Goal: Complete application form

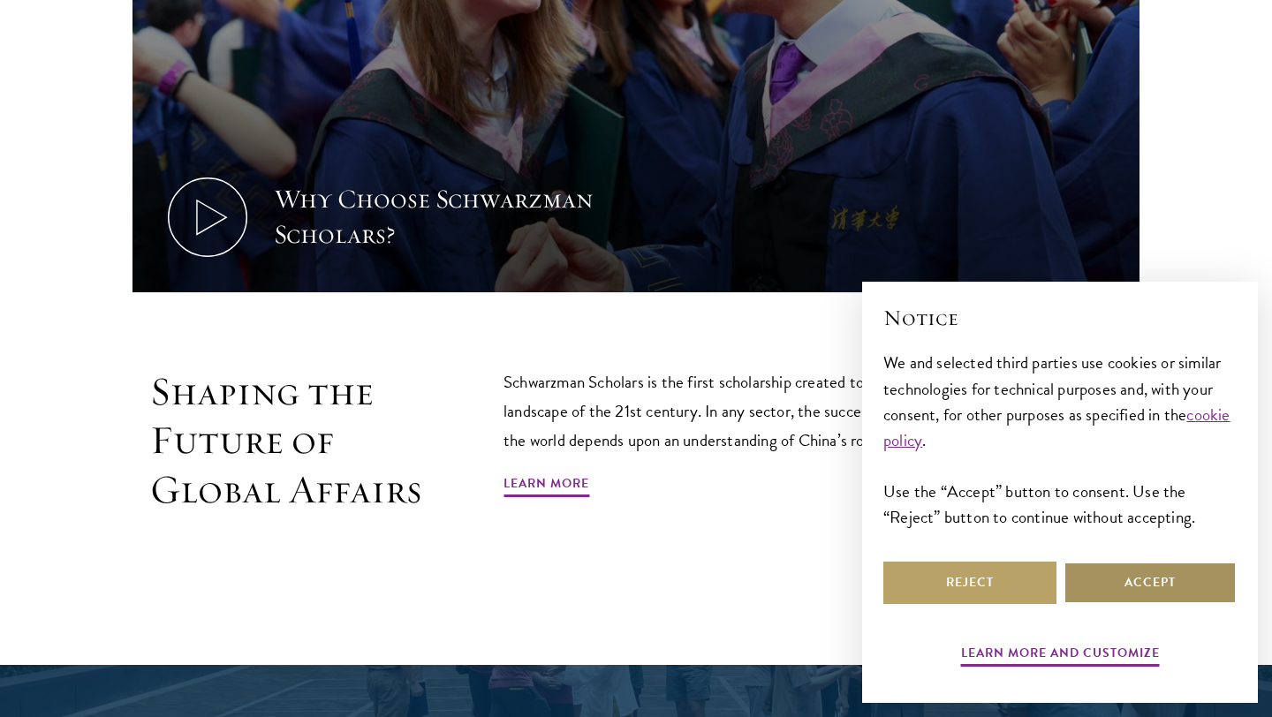
click at [1131, 570] on button "Accept" at bounding box center [1150, 583] width 173 height 42
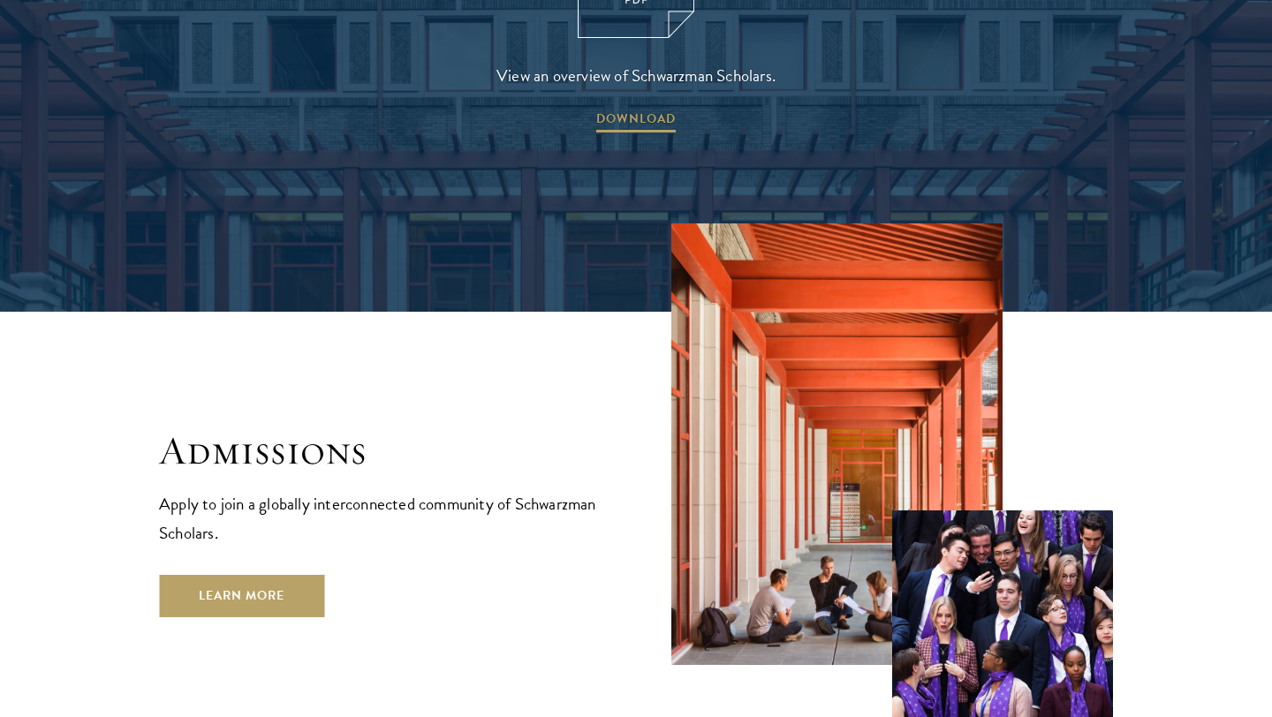
scroll to position [2950, 0]
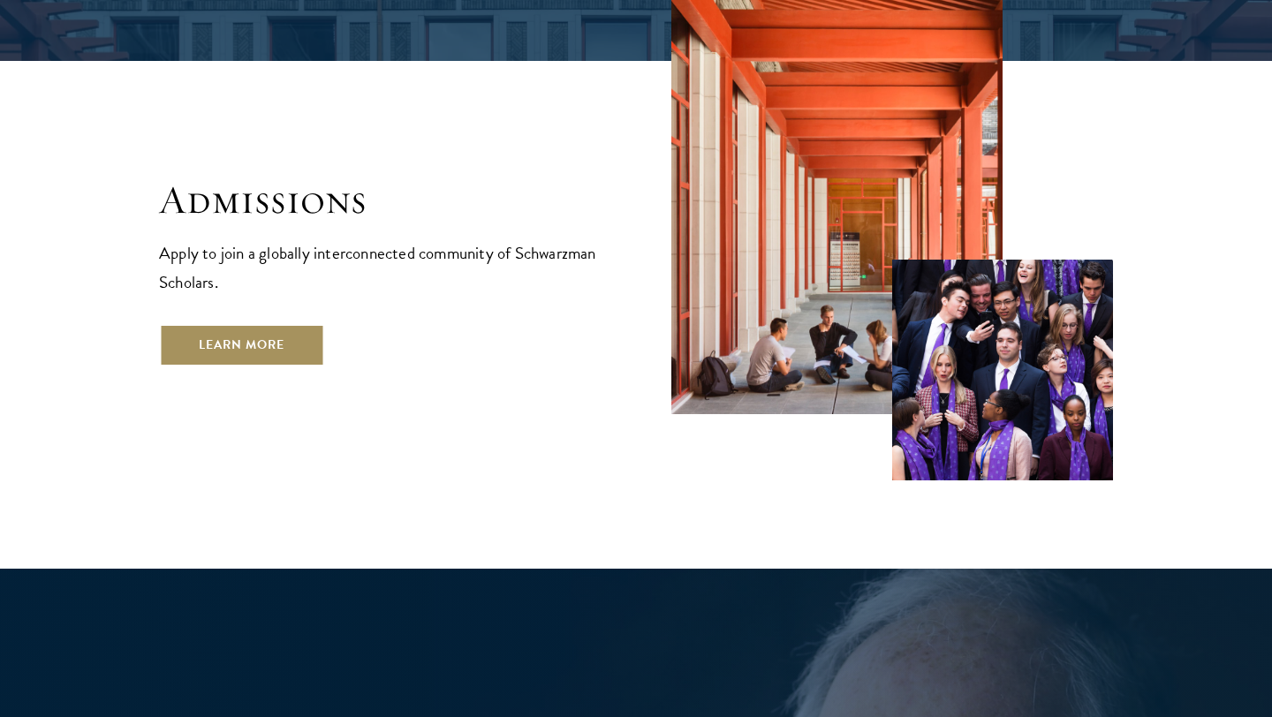
click at [265, 324] on link "Learn More" at bounding box center [241, 345] width 165 height 42
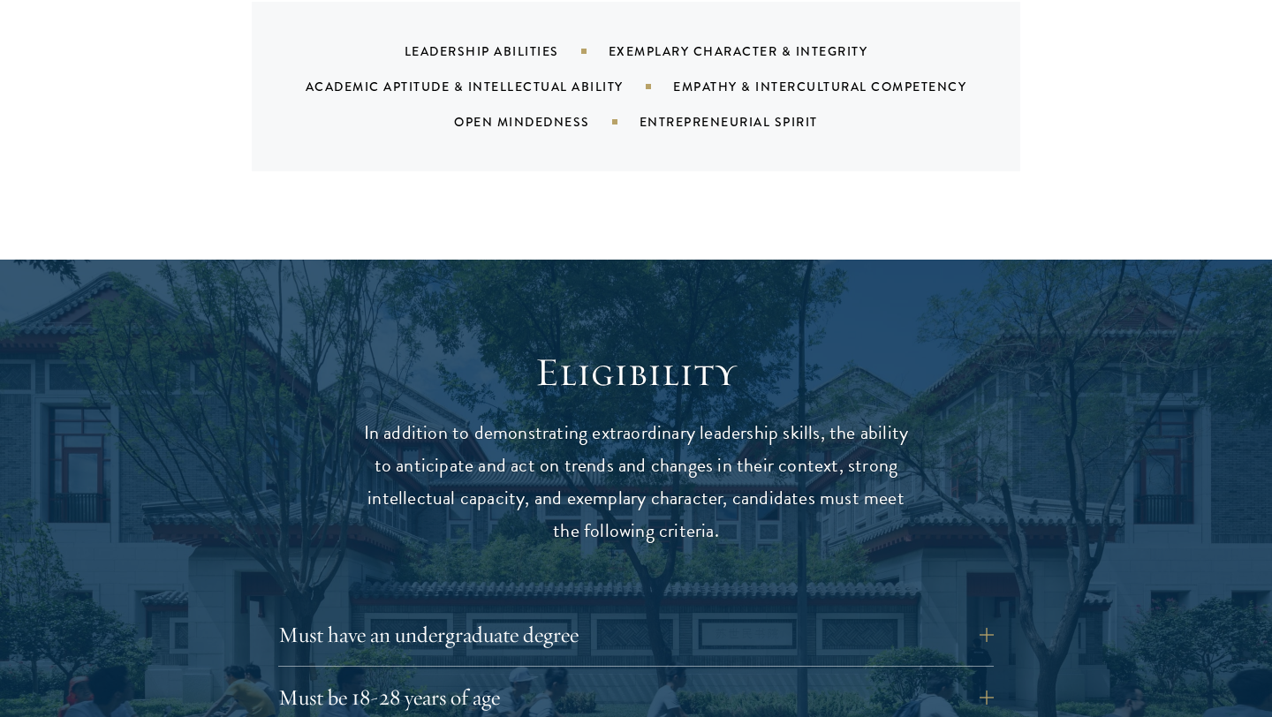
scroll to position [2113, 0]
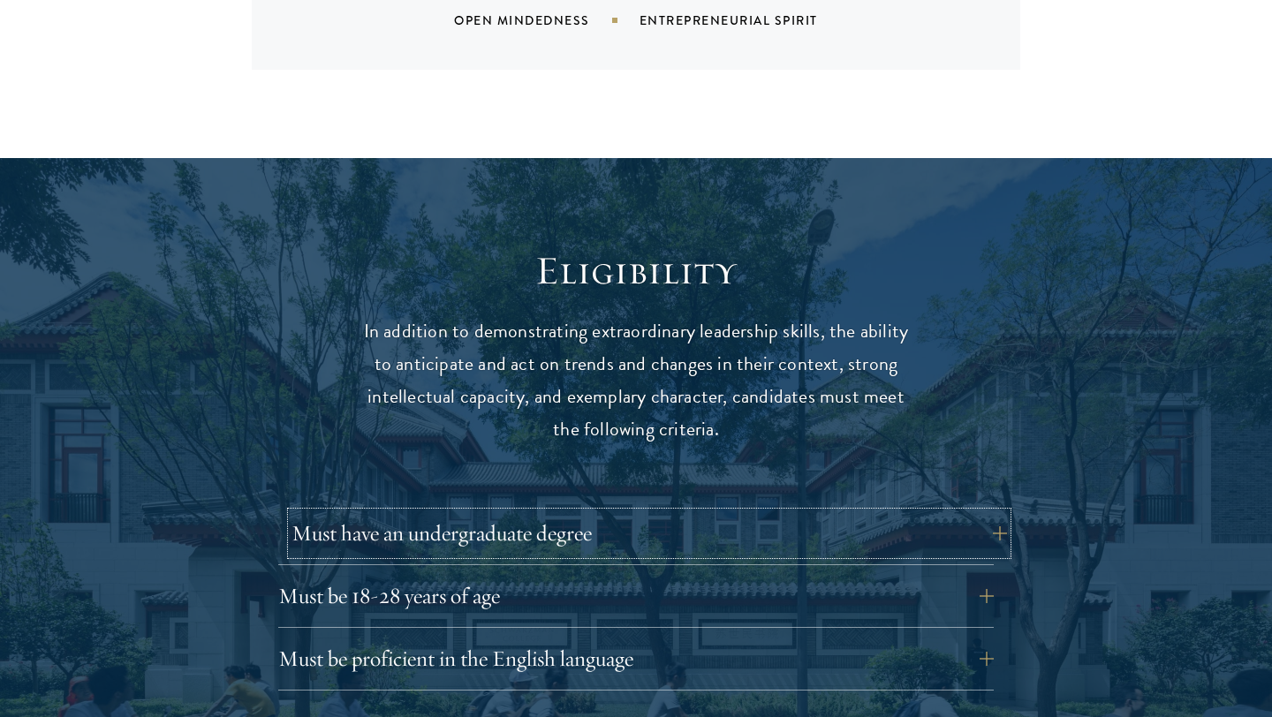
click at [543, 514] on button "Must have an undergraduate degree" at bounding box center [648, 533] width 715 height 42
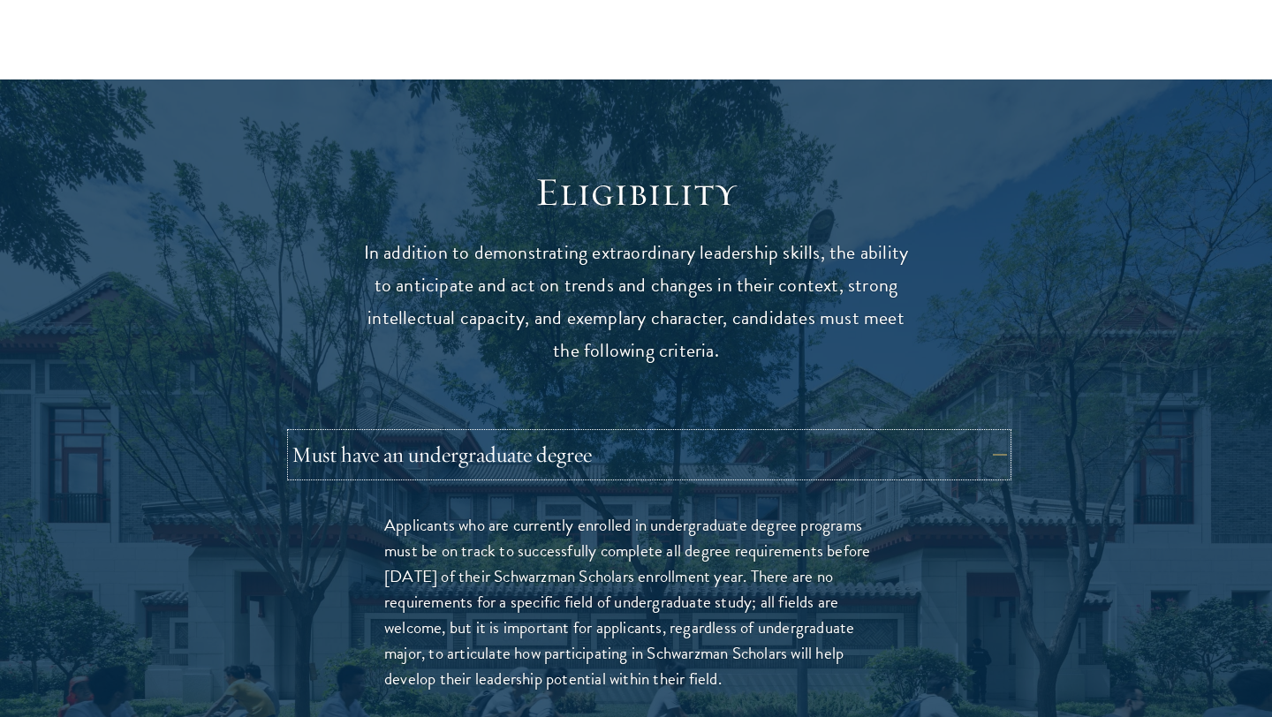
scroll to position [2194, 0]
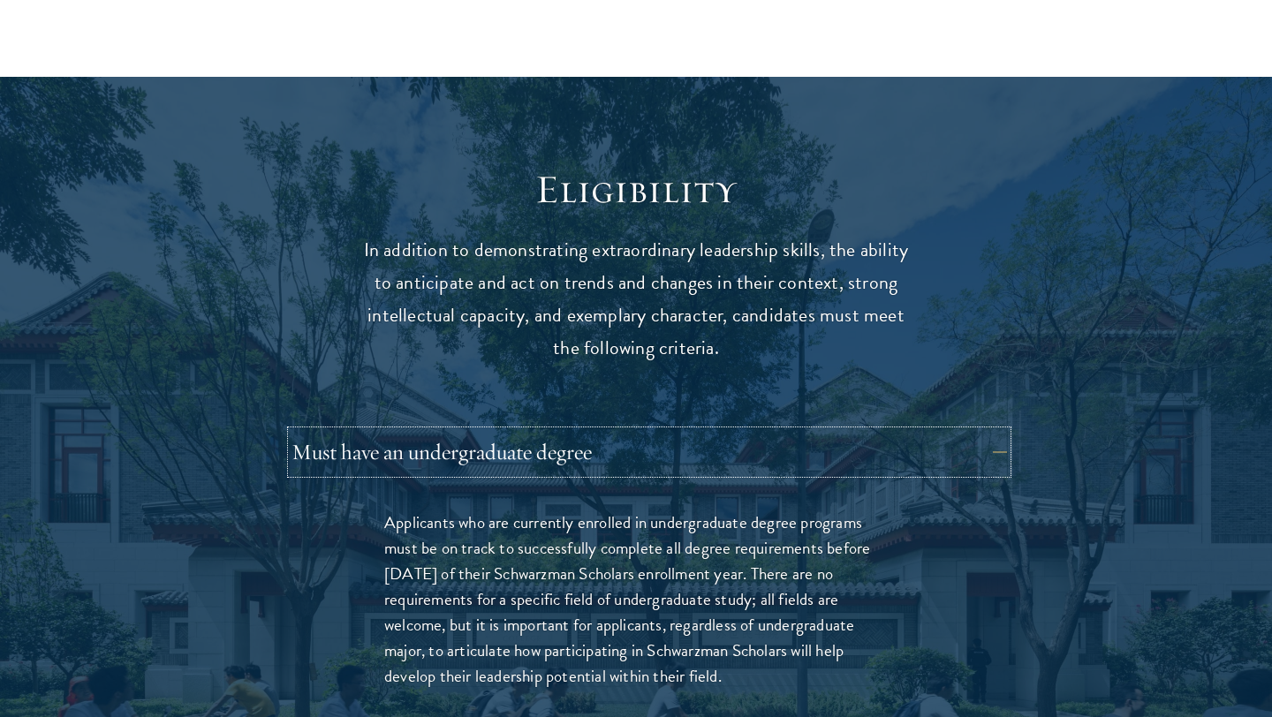
click at [673, 431] on button "Must have an undergraduate degree" at bounding box center [648, 452] width 715 height 42
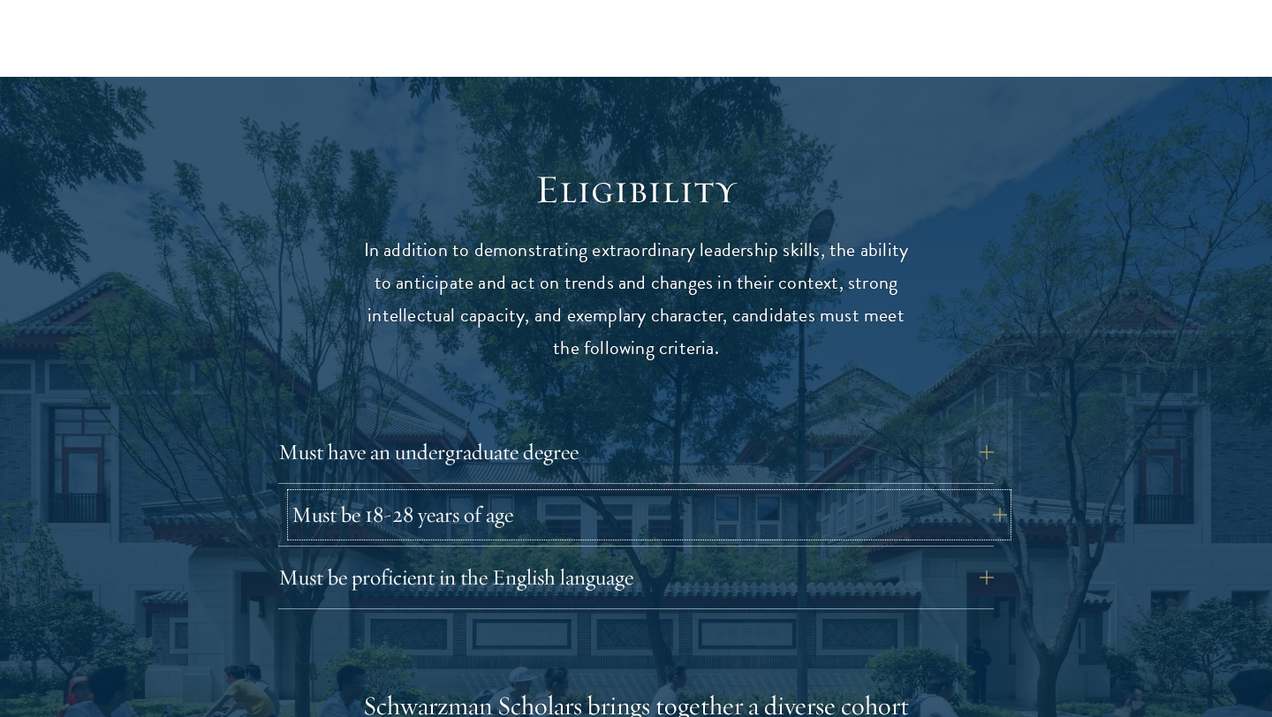
click at [674, 494] on button "Must be 18-28 years of age" at bounding box center [648, 515] width 715 height 42
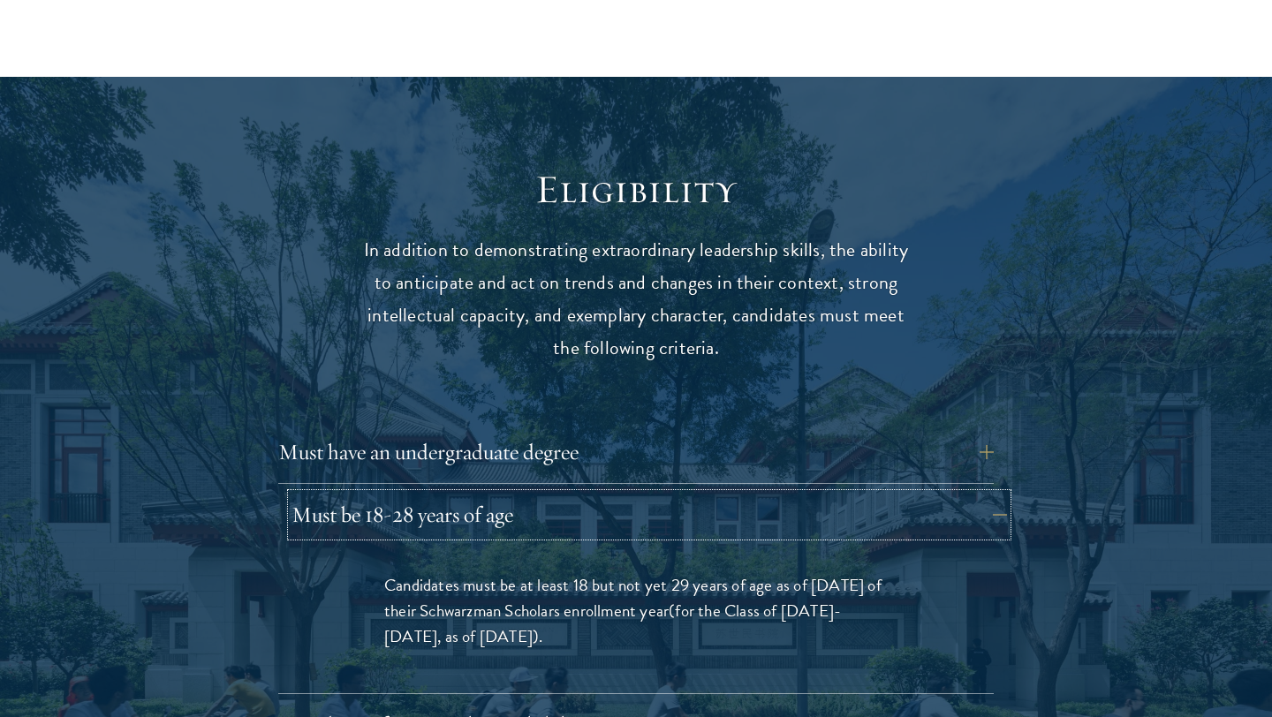
click at [674, 494] on button "Must be 18-28 years of age" at bounding box center [648, 515] width 715 height 42
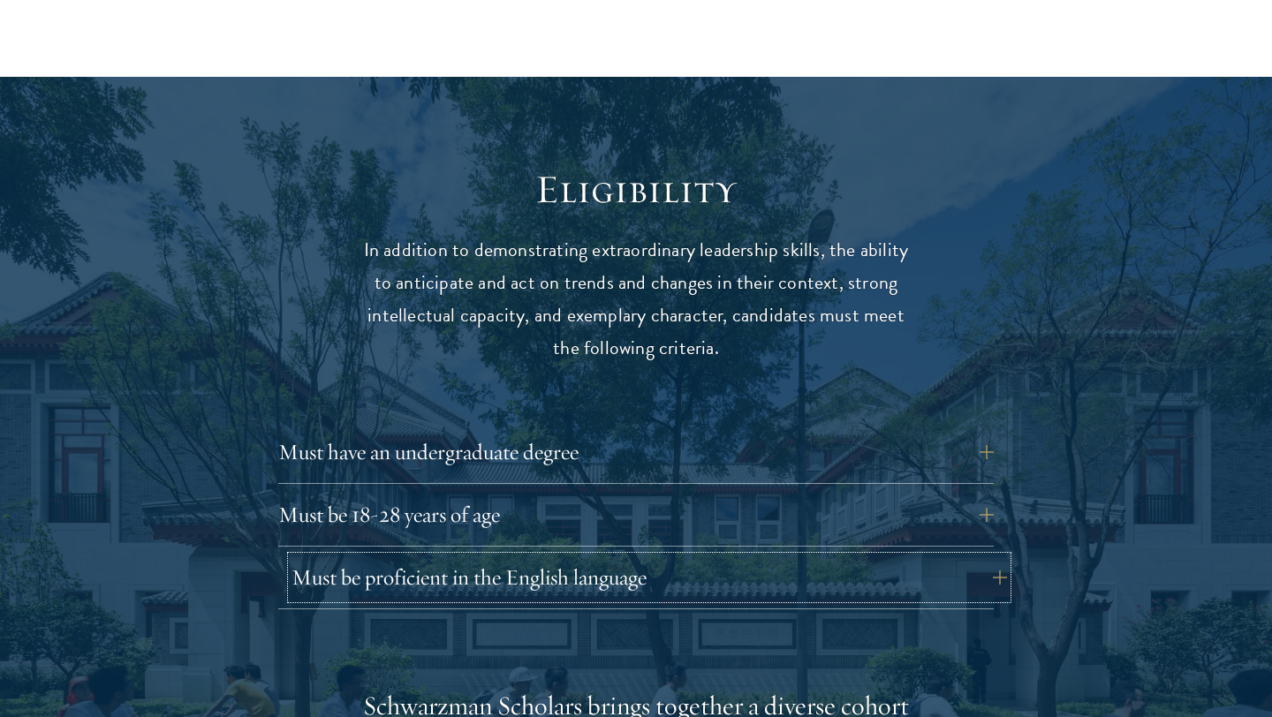
click at [677, 556] on button "Must be proficient in the English language" at bounding box center [648, 577] width 715 height 42
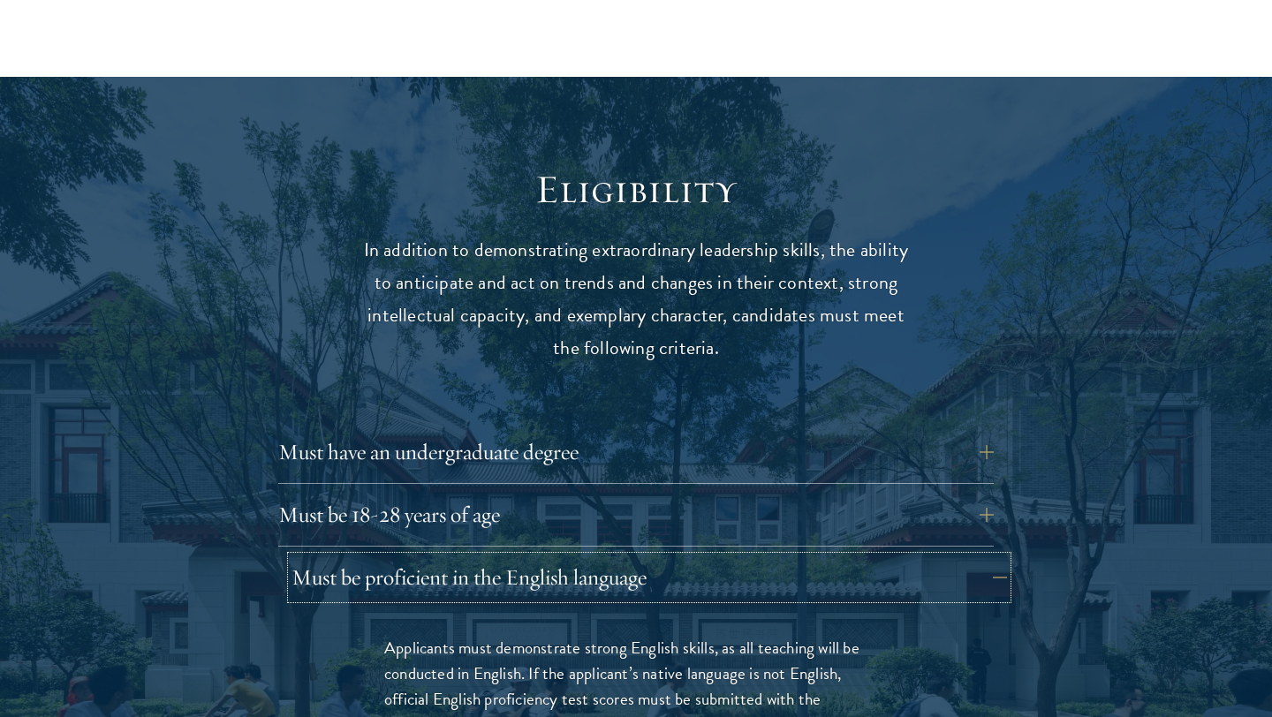
click at [677, 556] on button "Must be proficient in the English language" at bounding box center [648, 577] width 715 height 42
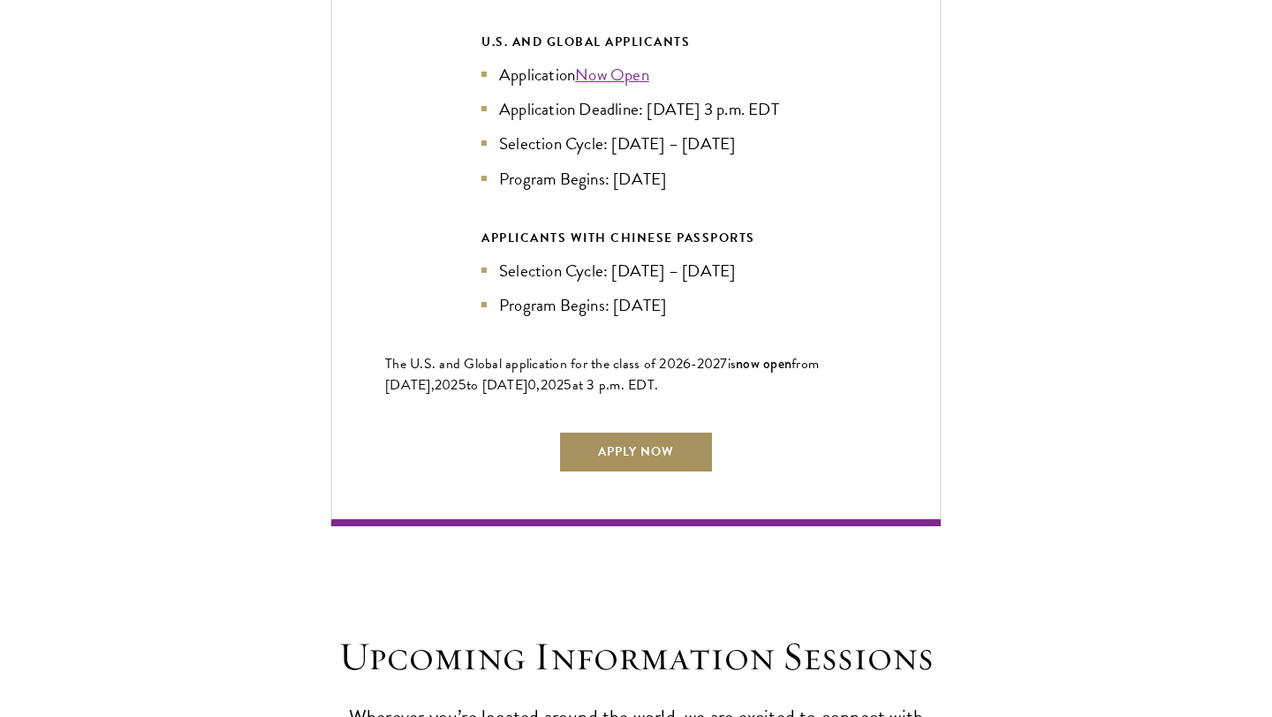
scroll to position [4141, 0]
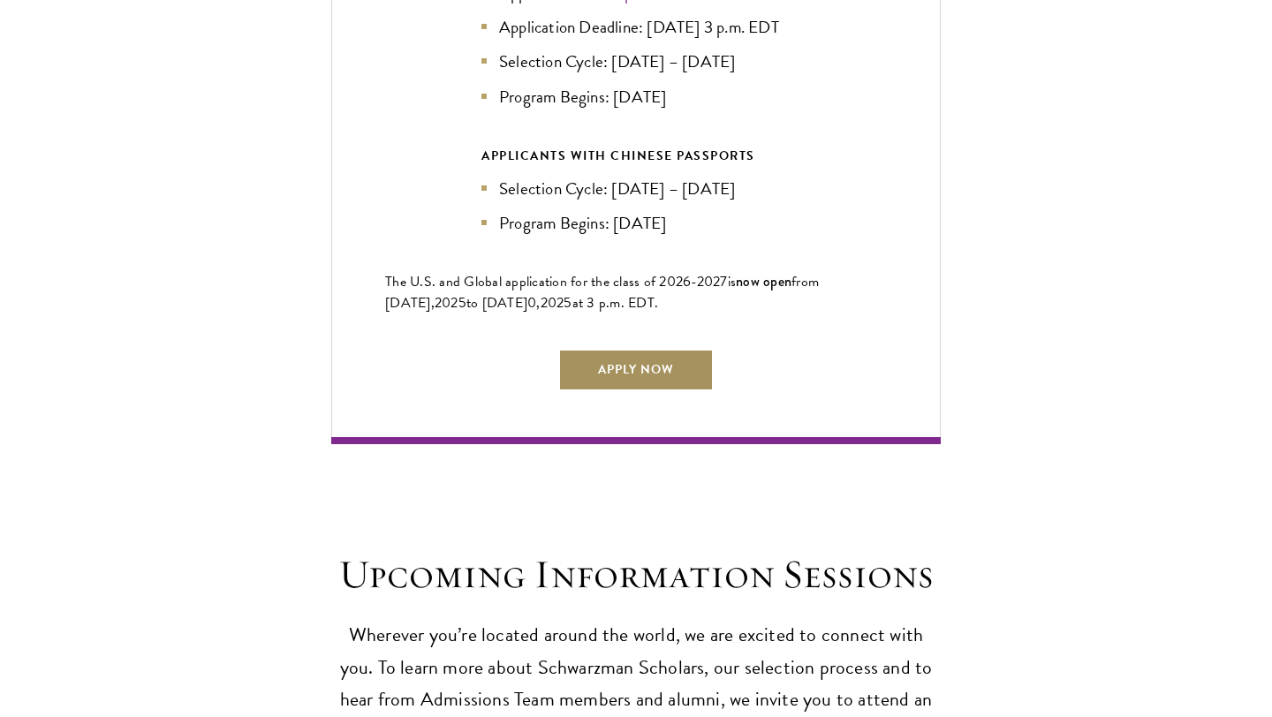
click at [655, 349] on link "Apply Now" at bounding box center [635, 370] width 155 height 42
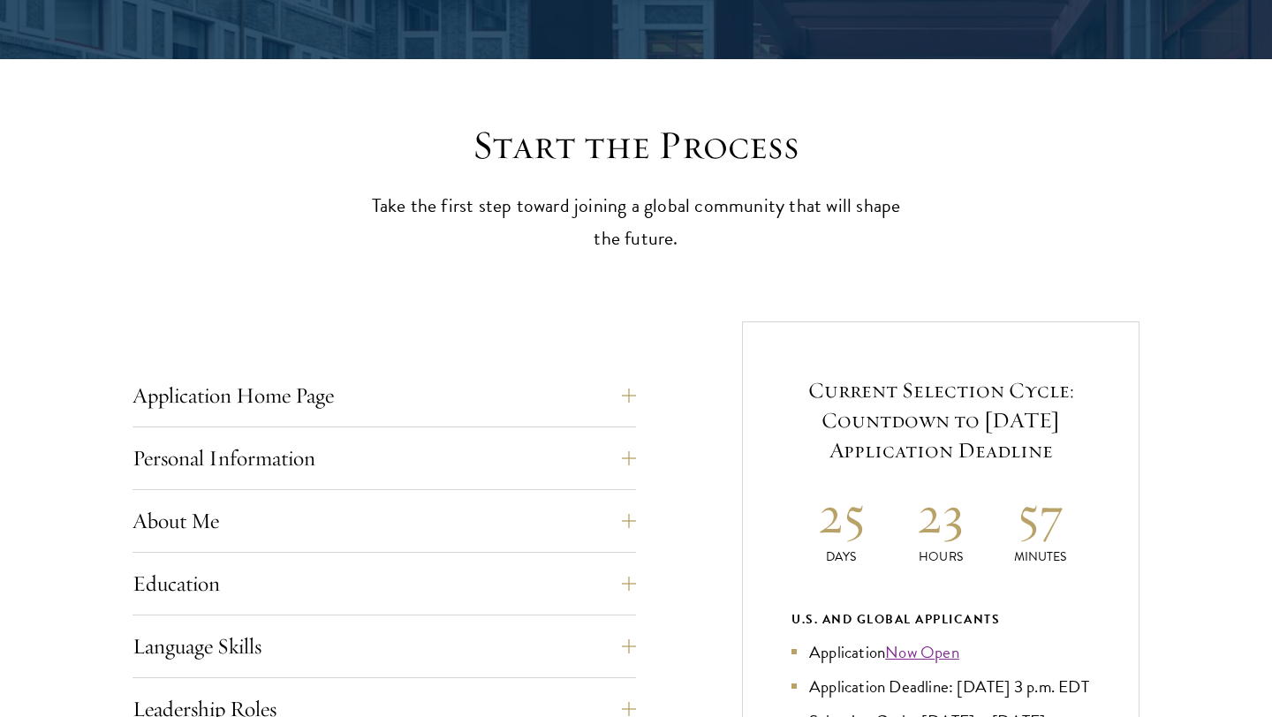
scroll to position [458, 0]
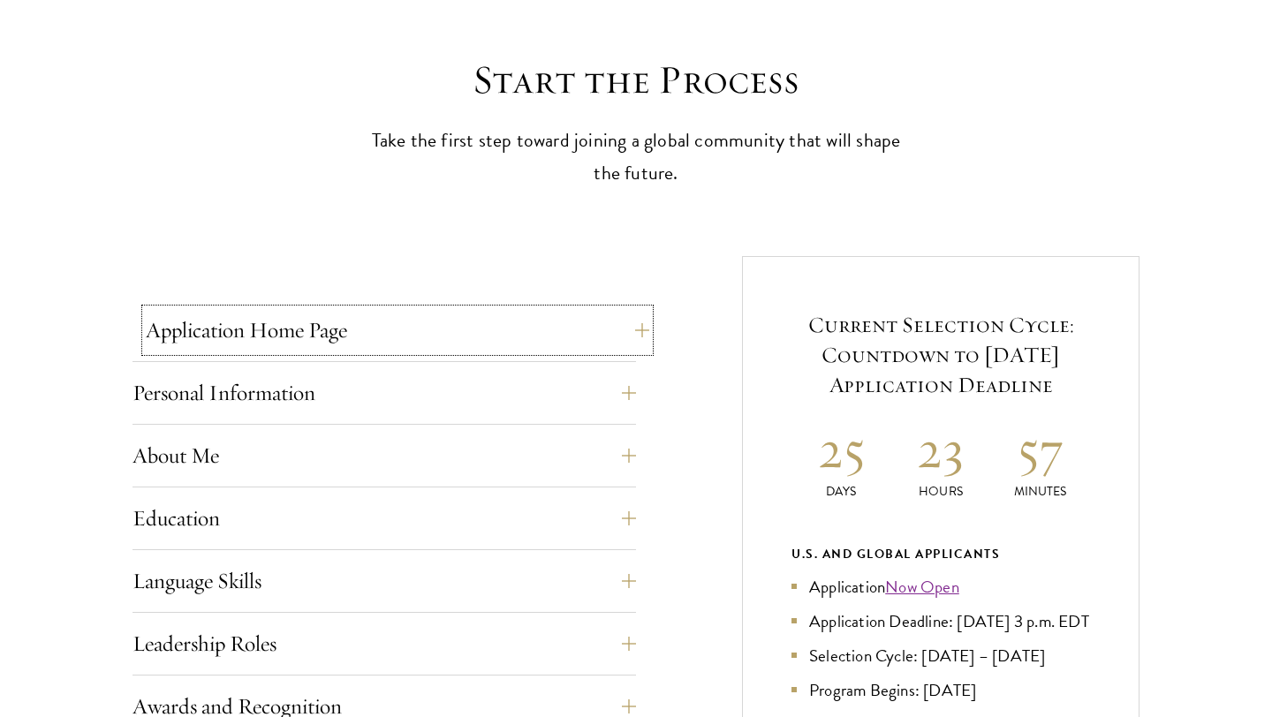
click at [593, 350] on button "Application Home Page" at bounding box center [397, 330] width 503 height 42
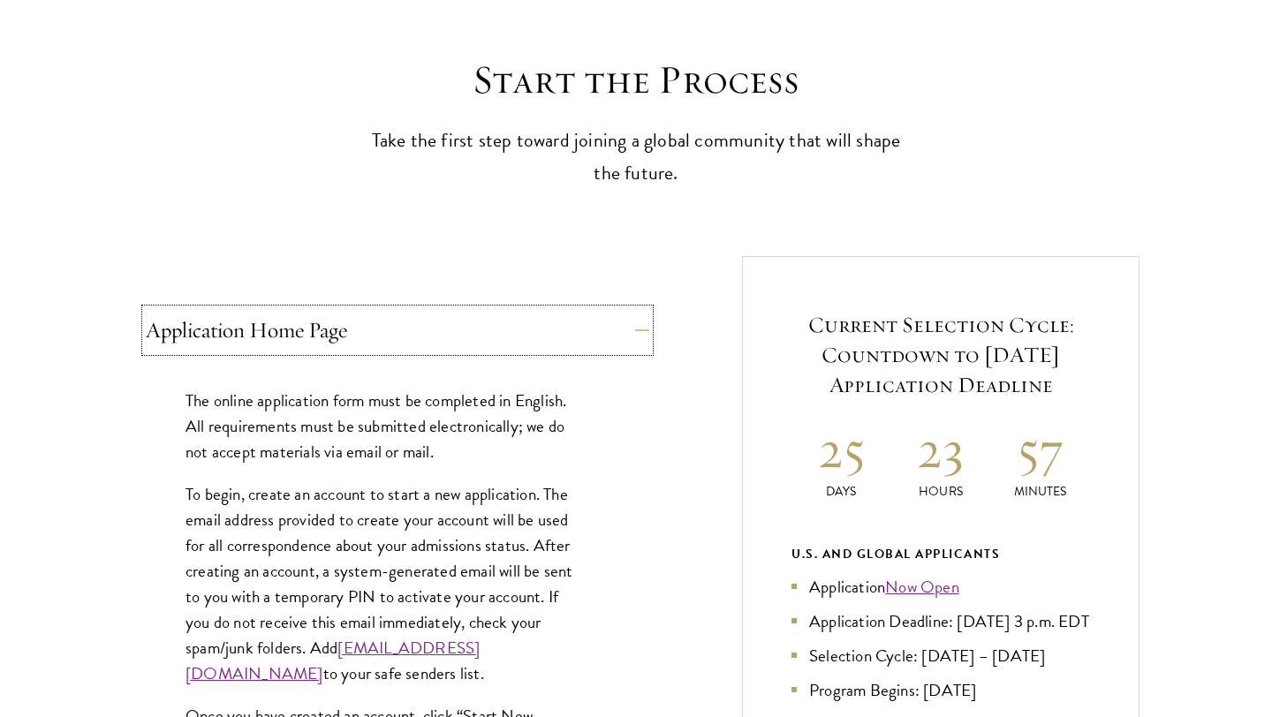
click at [593, 350] on button "Application Home Page" at bounding box center [397, 330] width 503 height 42
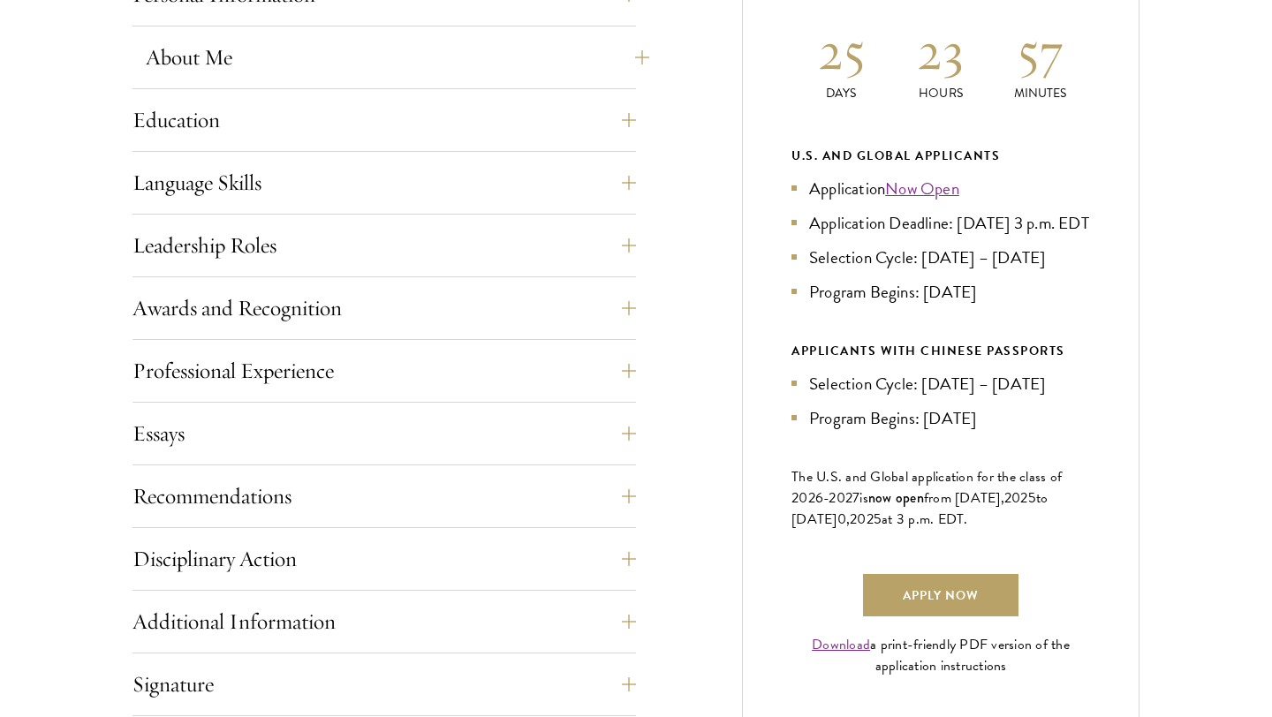
scroll to position [873, 0]
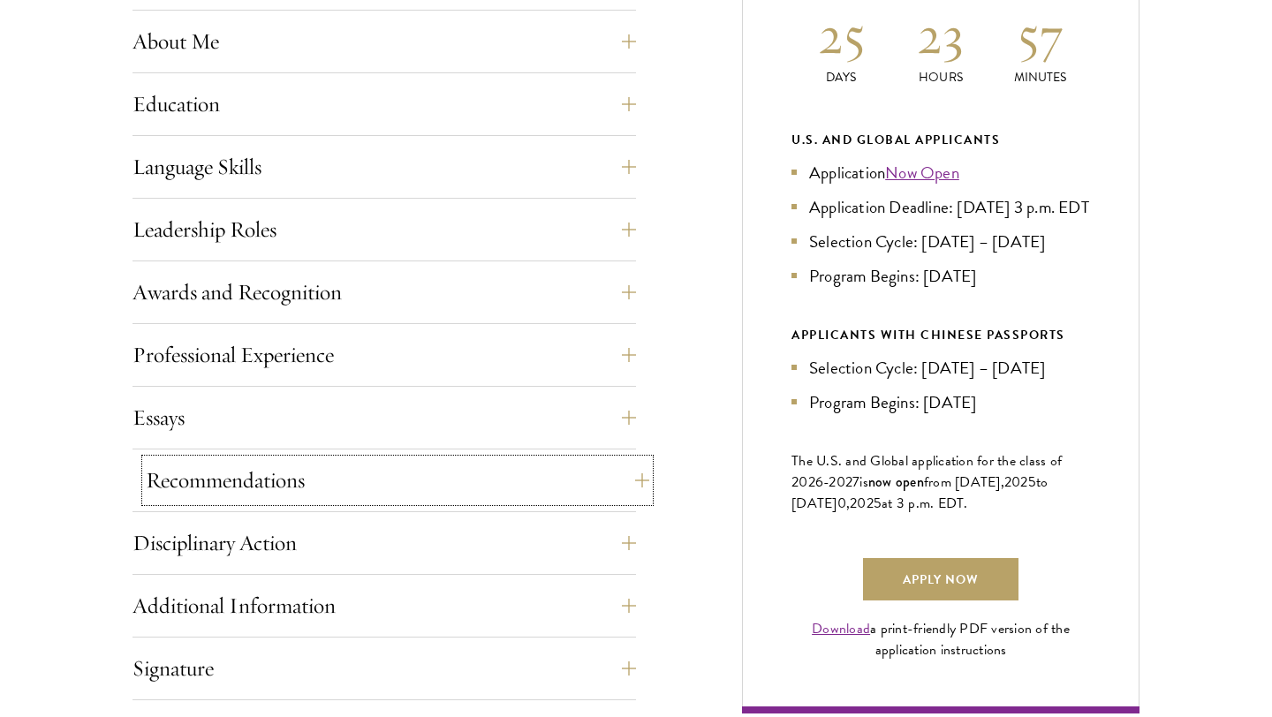
click at [591, 482] on button "Recommendations" at bounding box center [397, 480] width 503 height 42
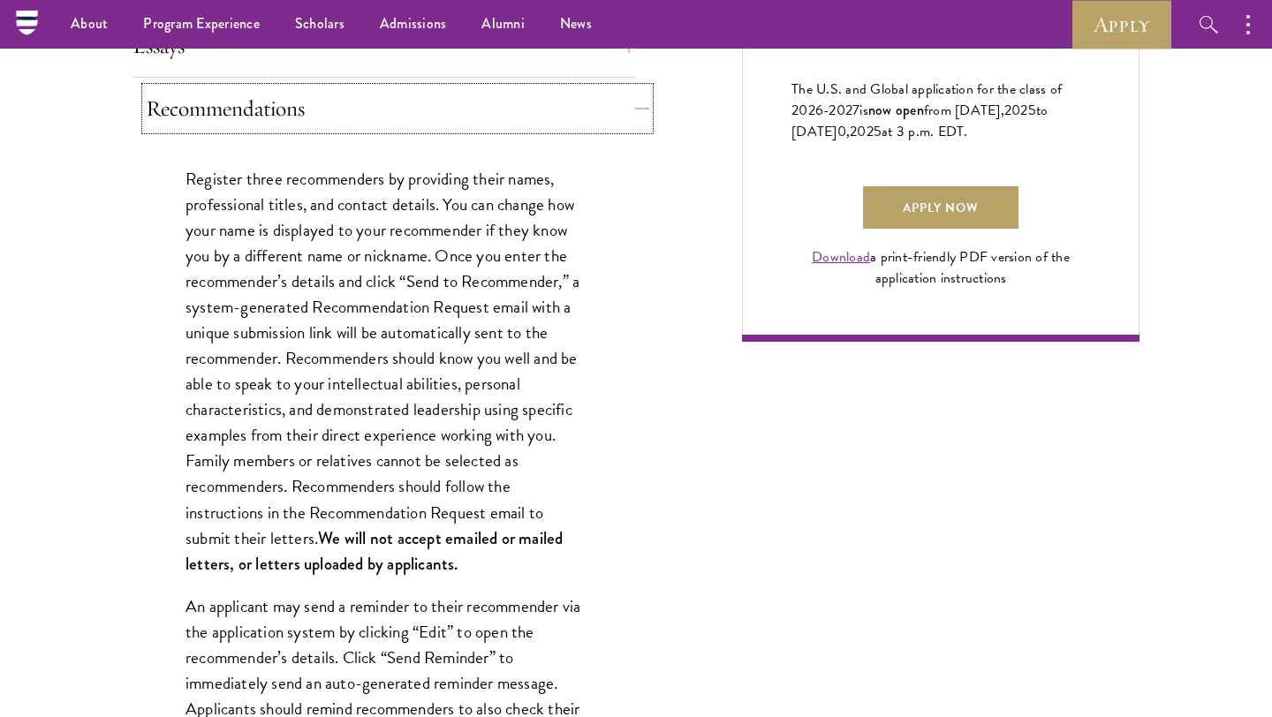
scroll to position [1023, 0]
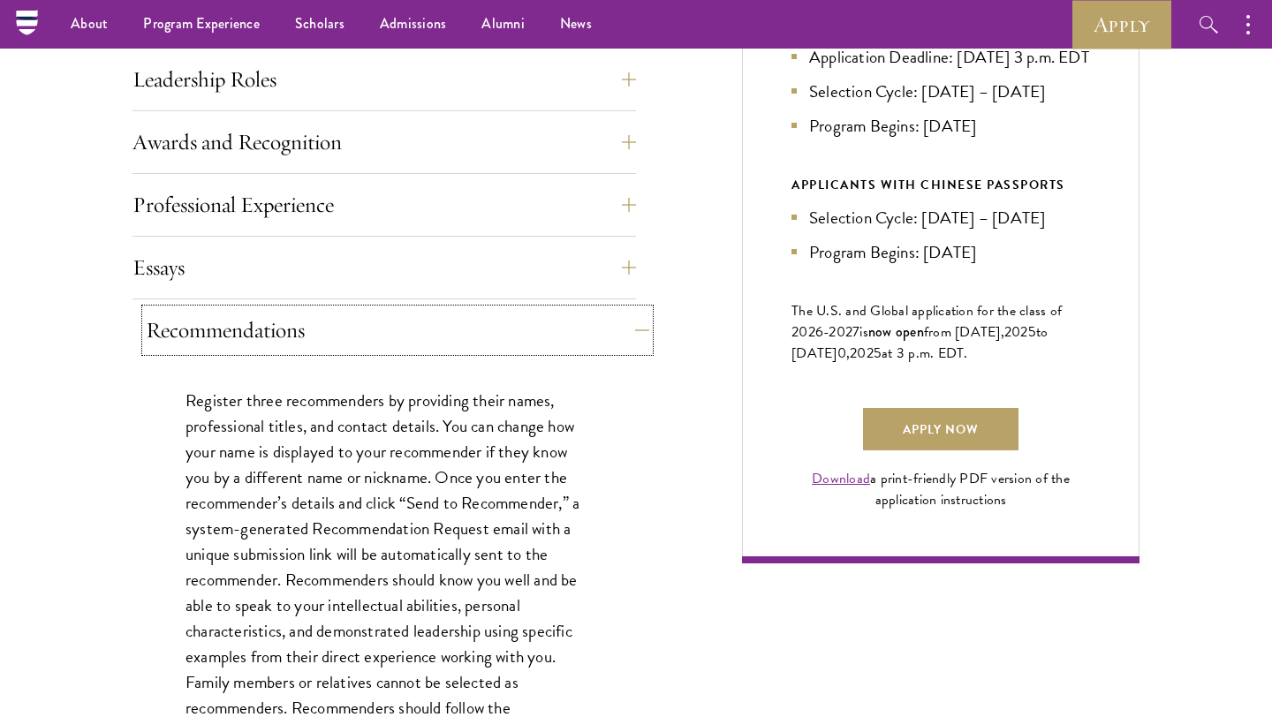
click at [582, 344] on button "Recommendations" at bounding box center [397, 330] width 503 height 42
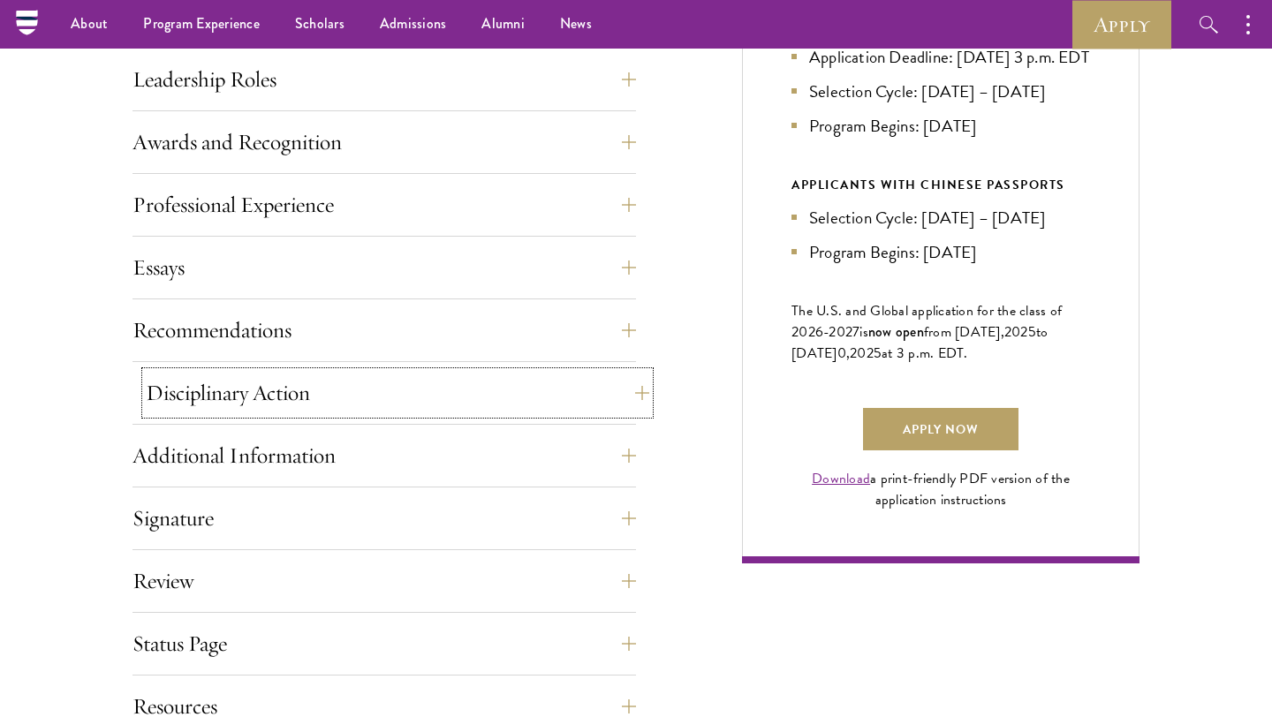
click at [584, 396] on button "Disciplinary Action" at bounding box center [397, 393] width 503 height 42
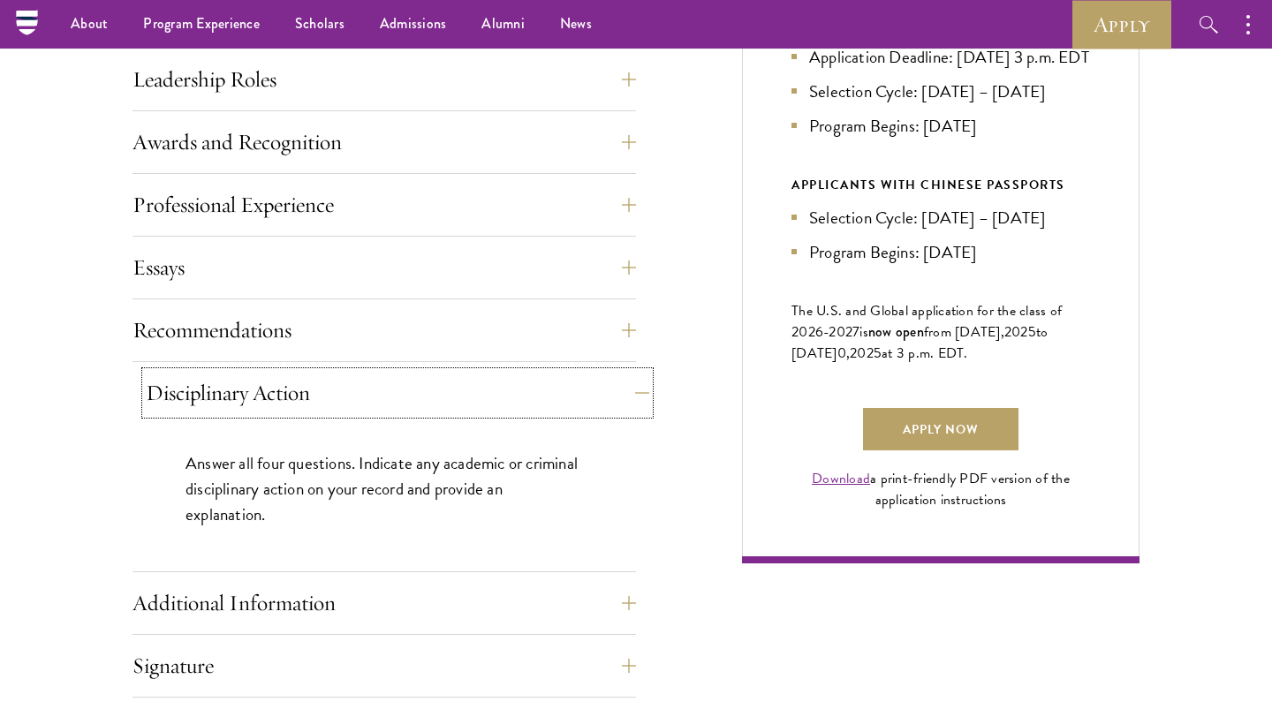
click at [584, 395] on button "Disciplinary Action" at bounding box center [397, 393] width 503 height 42
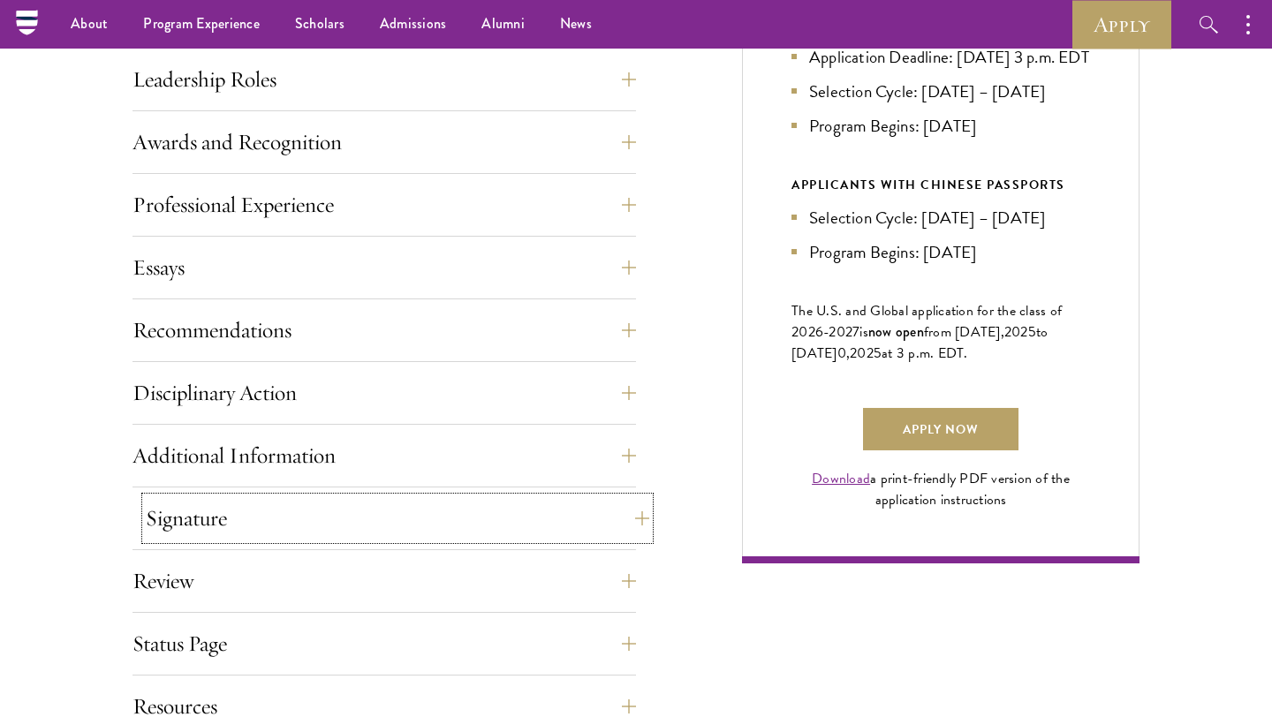
click at [565, 521] on button "Signature" at bounding box center [397, 518] width 503 height 42
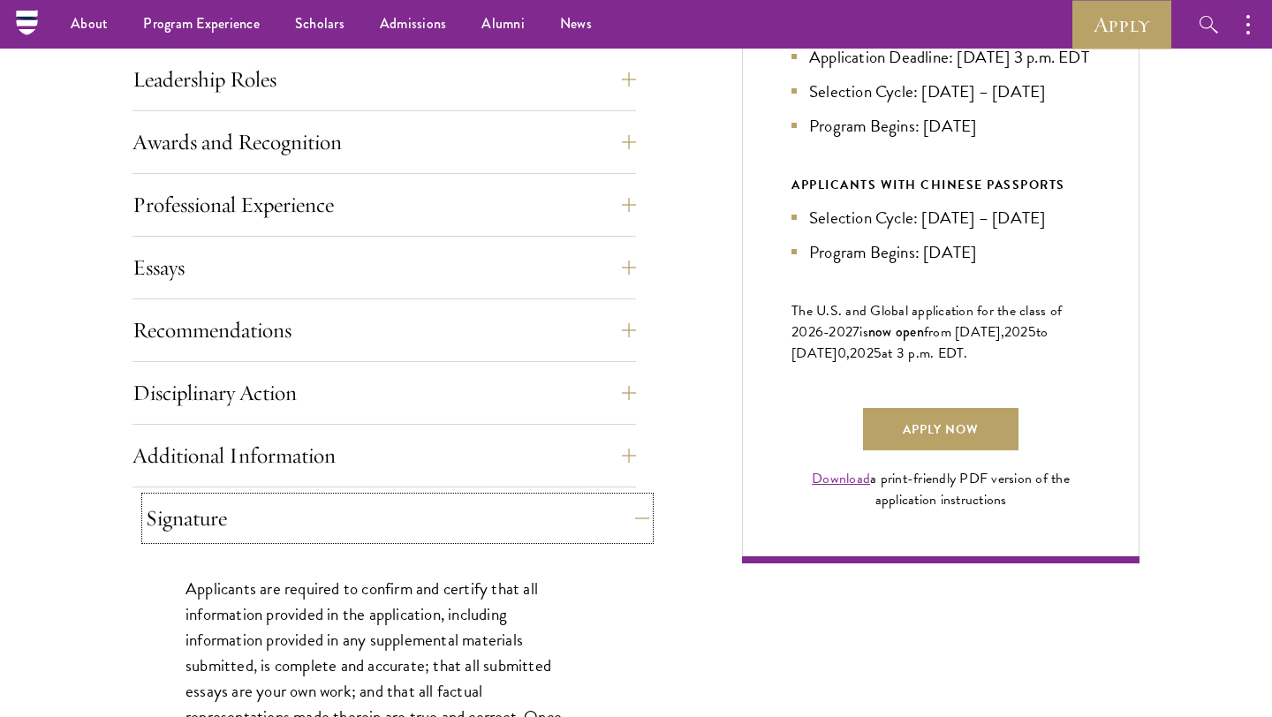
click at [565, 521] on button "Signature" at bounding box center [397, 518] width 503 height 42
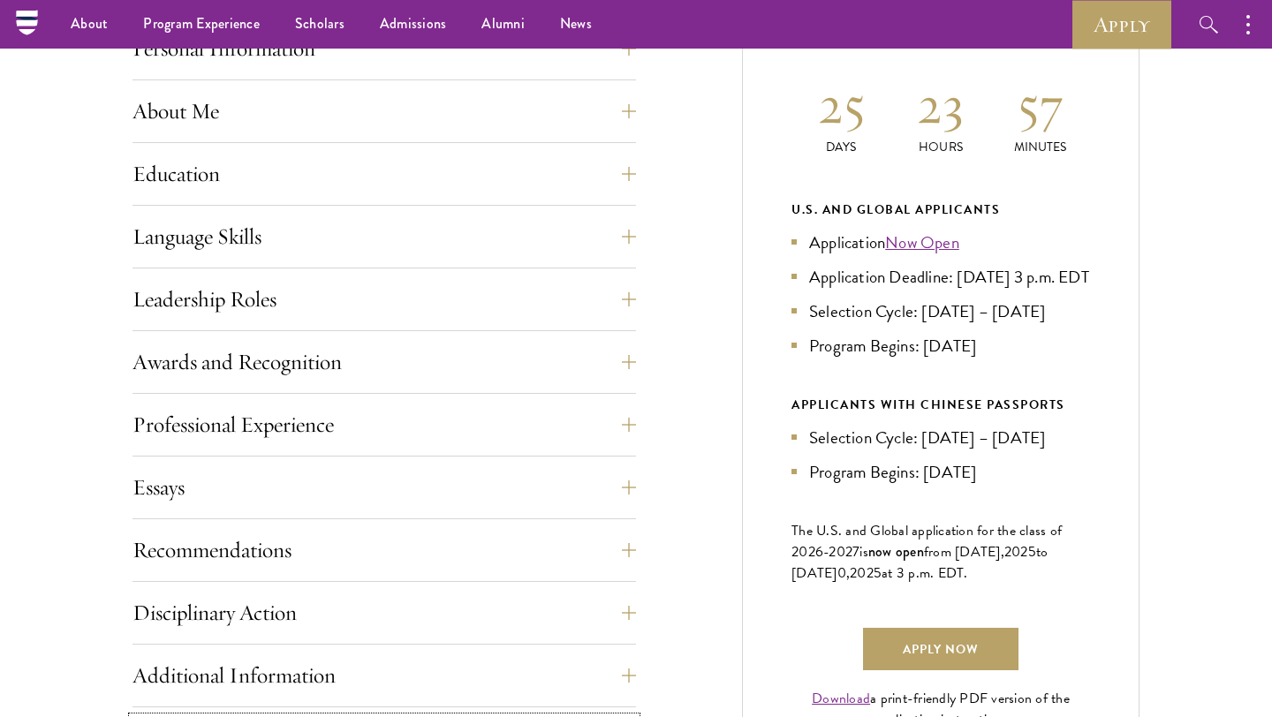
scroll to position [801, 0]
click at [614, 425] on button "Professional Experience" at bounding box center [397, 426] width 503 height 42
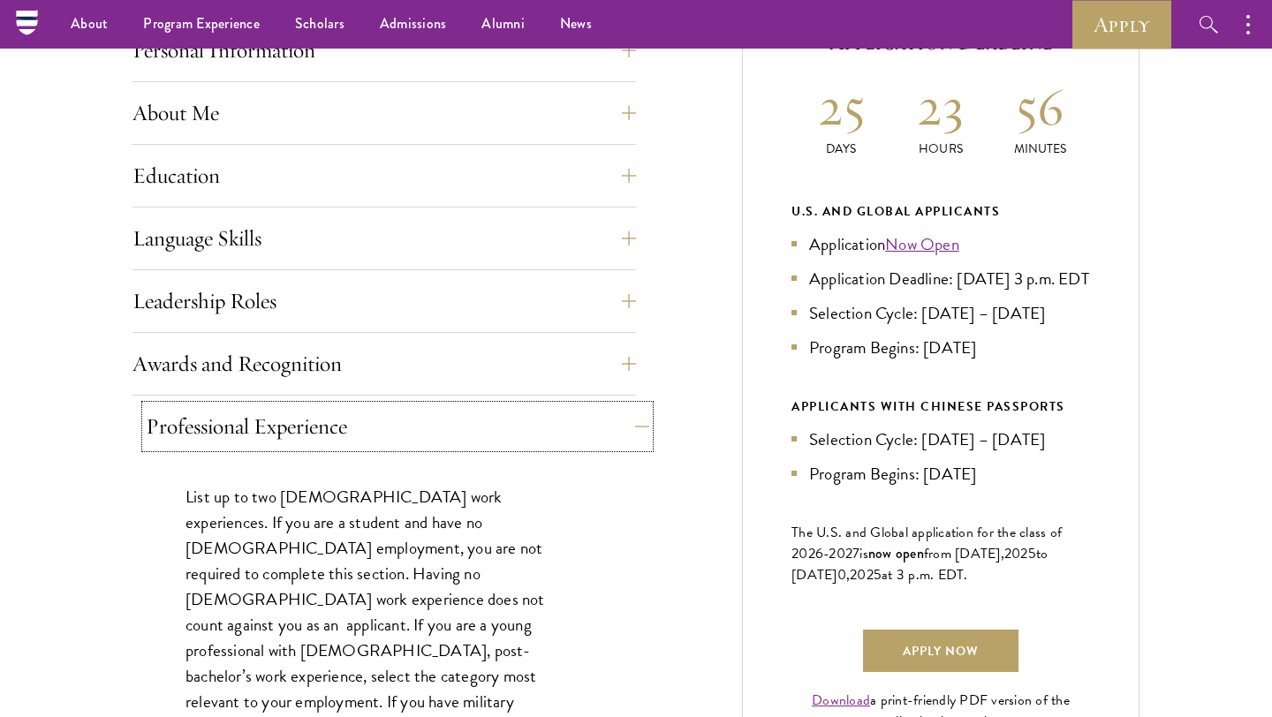
click at [613, 421] on button "Professional Experience" at bounding box center [397, 426] width 503 height 42
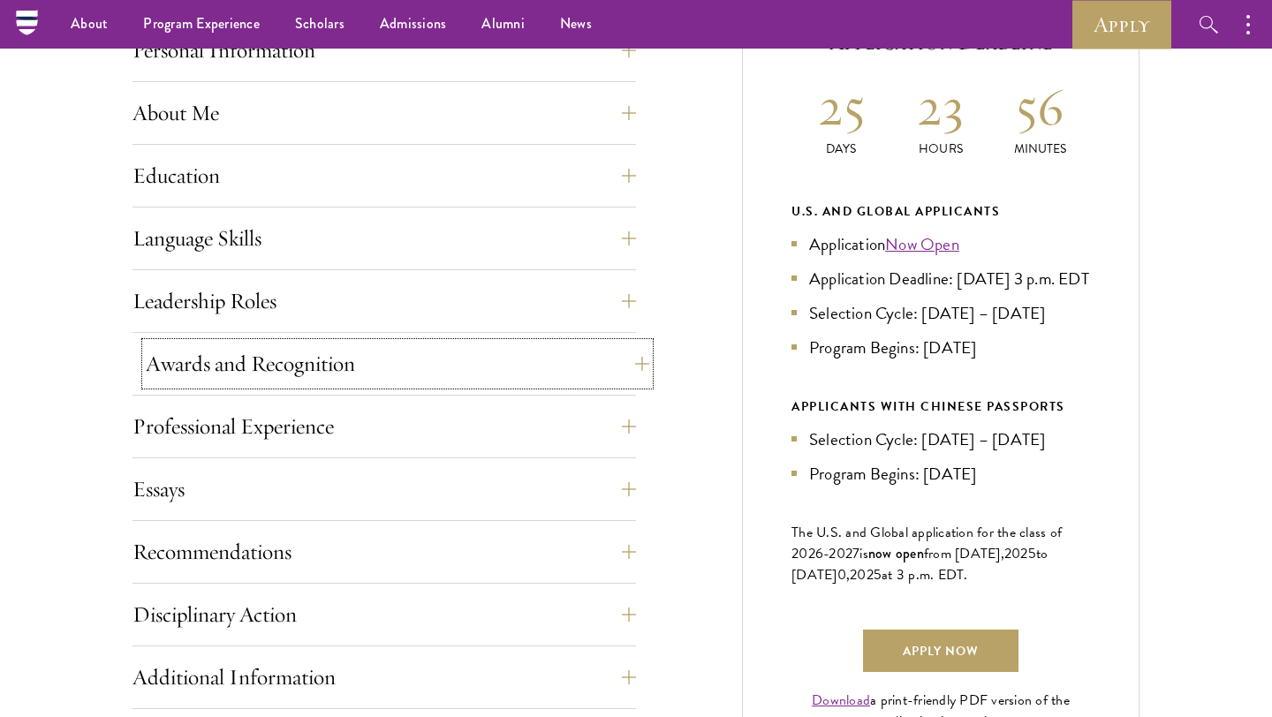
click at [610, 367] on button "Awards and Recognition" at bounding box center [397, 364] width 503 height 42
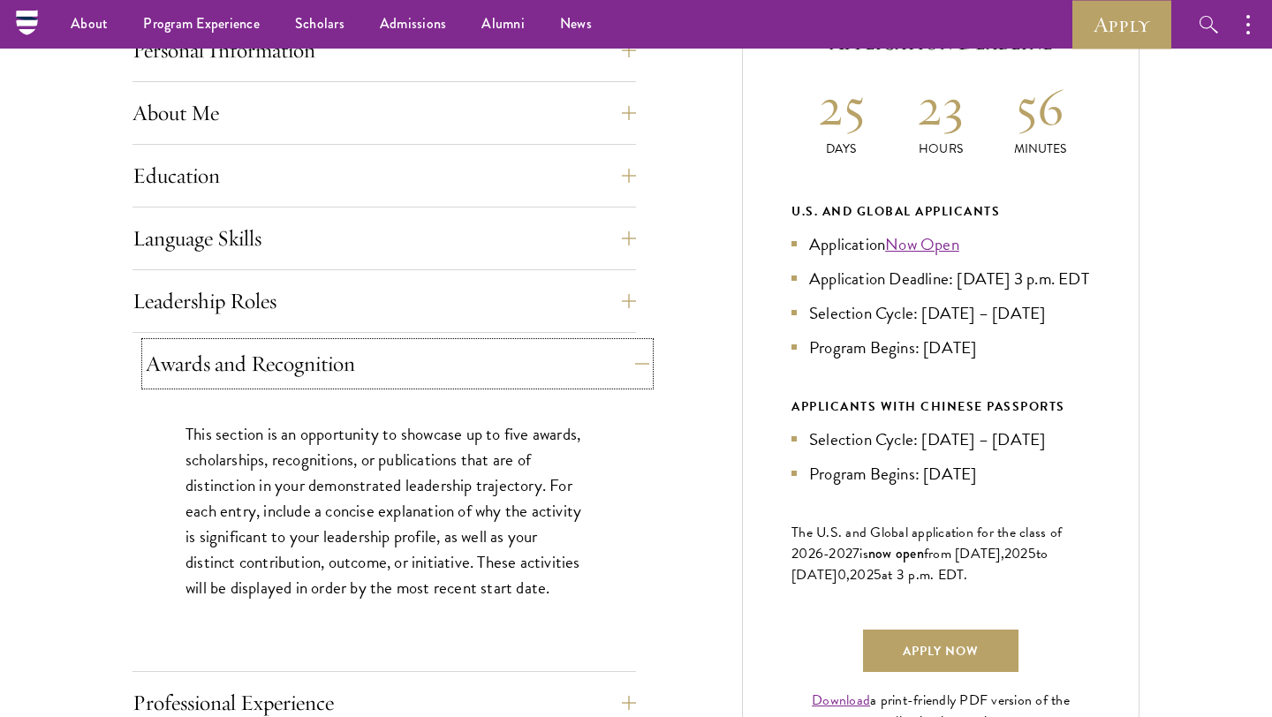
click at [610, 367] on button "Awards and Recognition" at bounding box center [397, 364] width 503 height 42
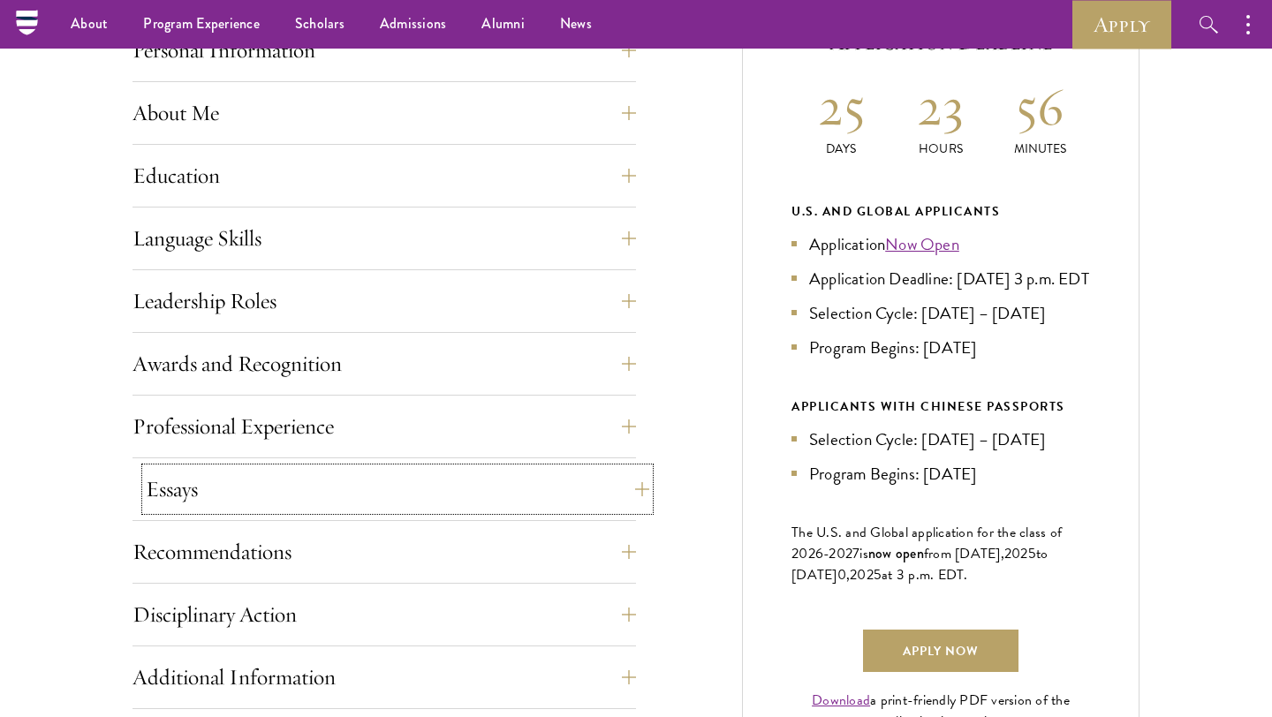
click at [585, 495] on button "Essays" at bounding box center [397, 489] width 503 height 42
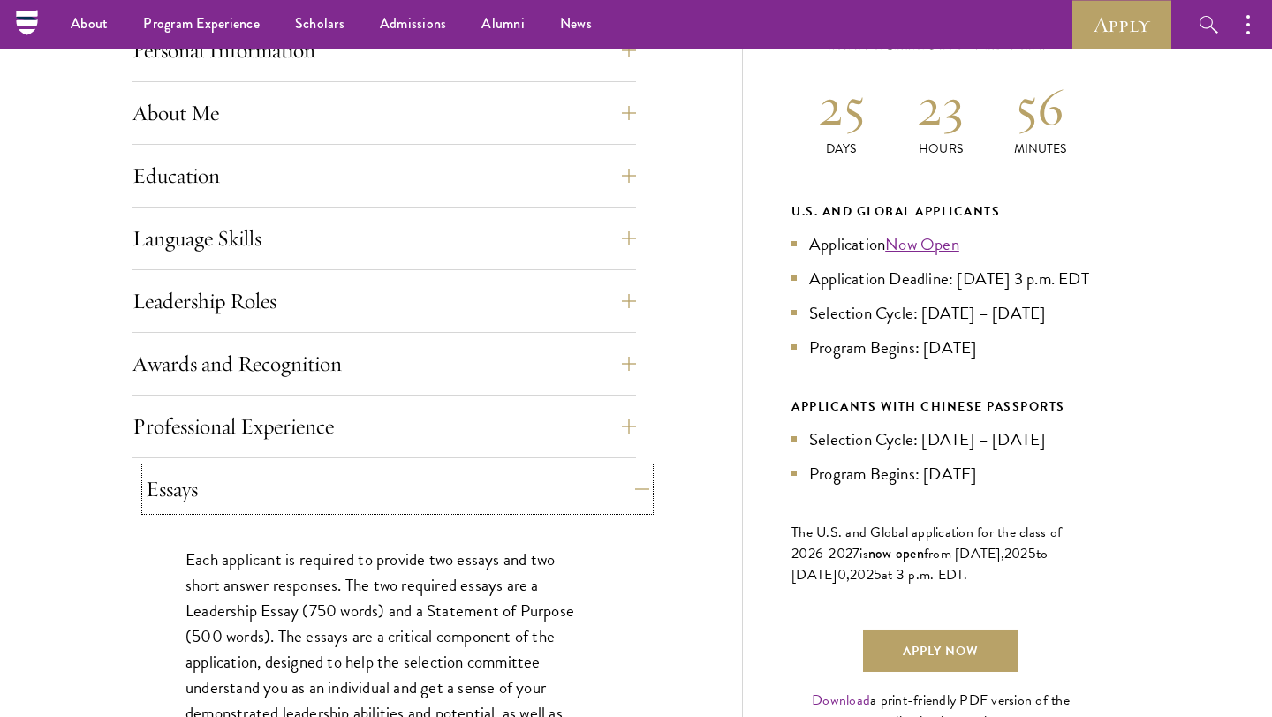
click at [583, 491] on button "Essays" at bounding box center [397, 489] width 503 height 42
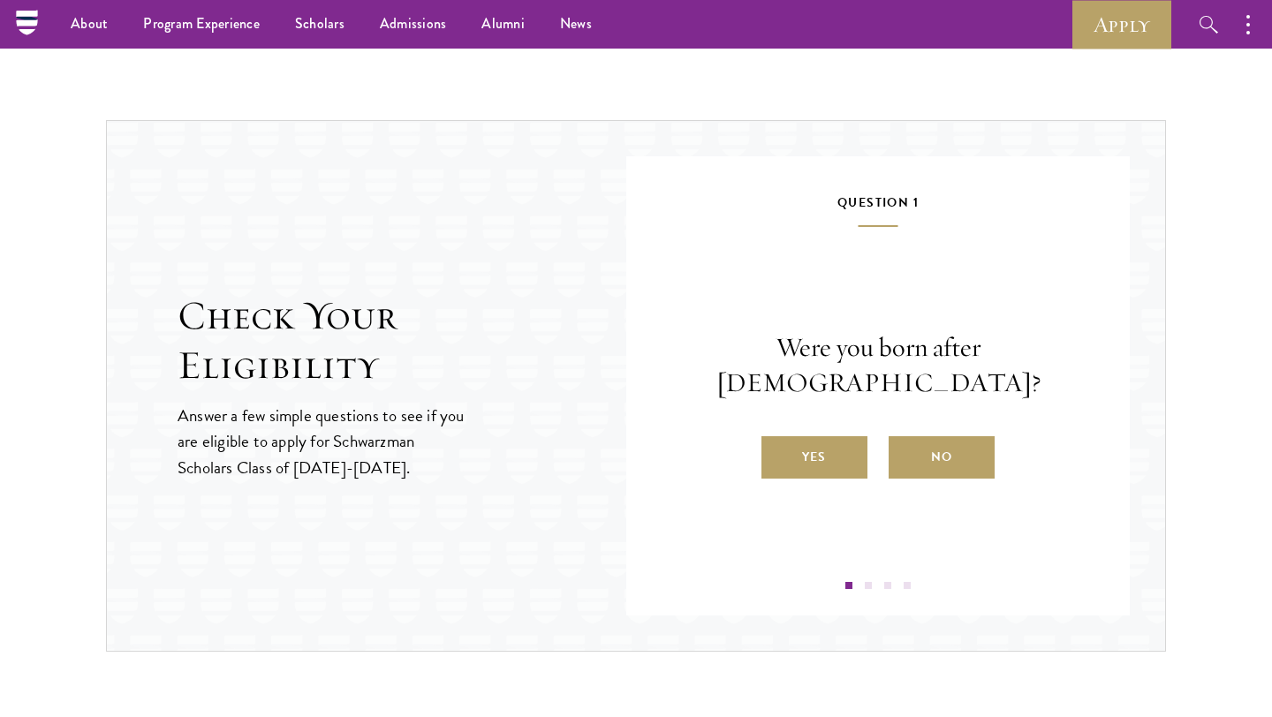
scroll to position [1742, 0]
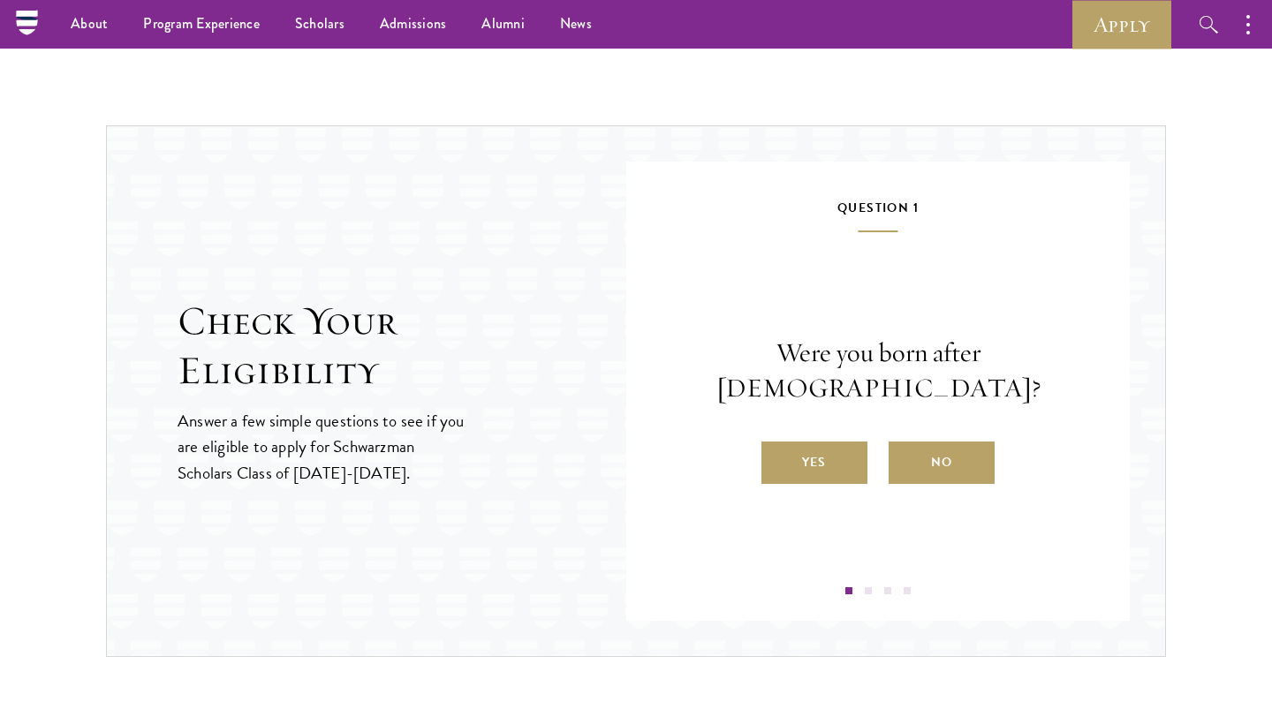
click at [865, 594] on div "Question 1 Were you born after [DEMOGRAPHIC_DATA]? Yes No Question 2 Will you h…" at bounding box center [877, 391] width 503 height 459
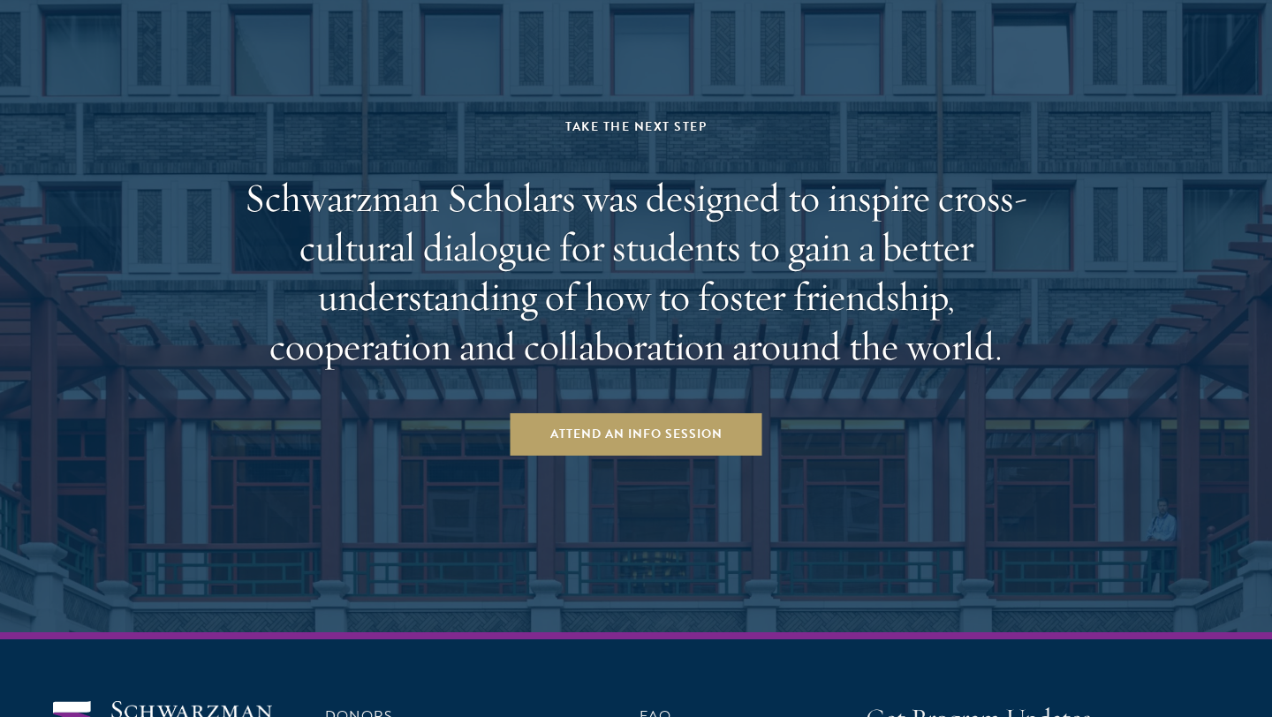
scroll to position [3501, 0]
